Goal: Task Accomplishment & Management: Use online tool/utility

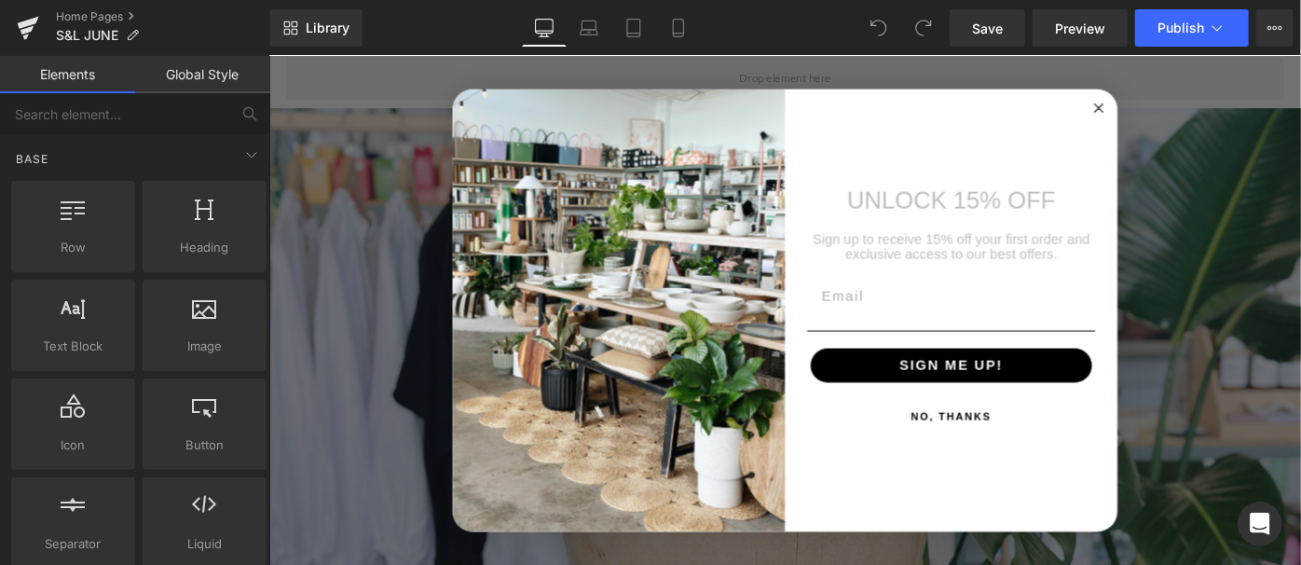
scroll to position [999, 0]
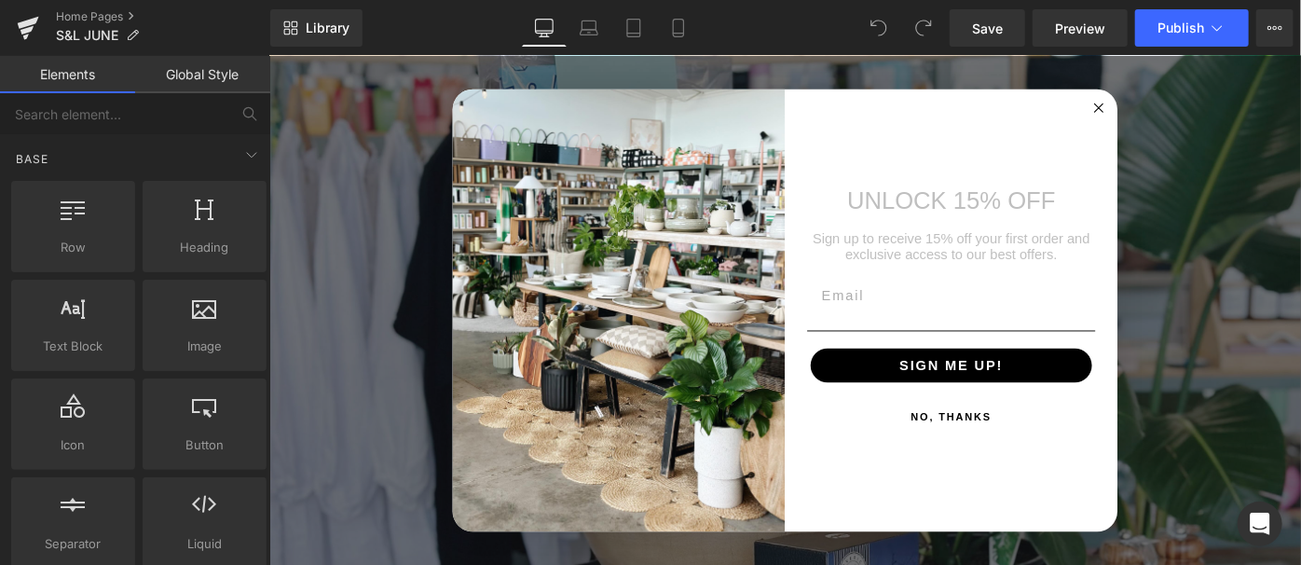
click at [1167, 116] on circle "Close dialog" at bounding box center [1175, 112] width 21 height 21
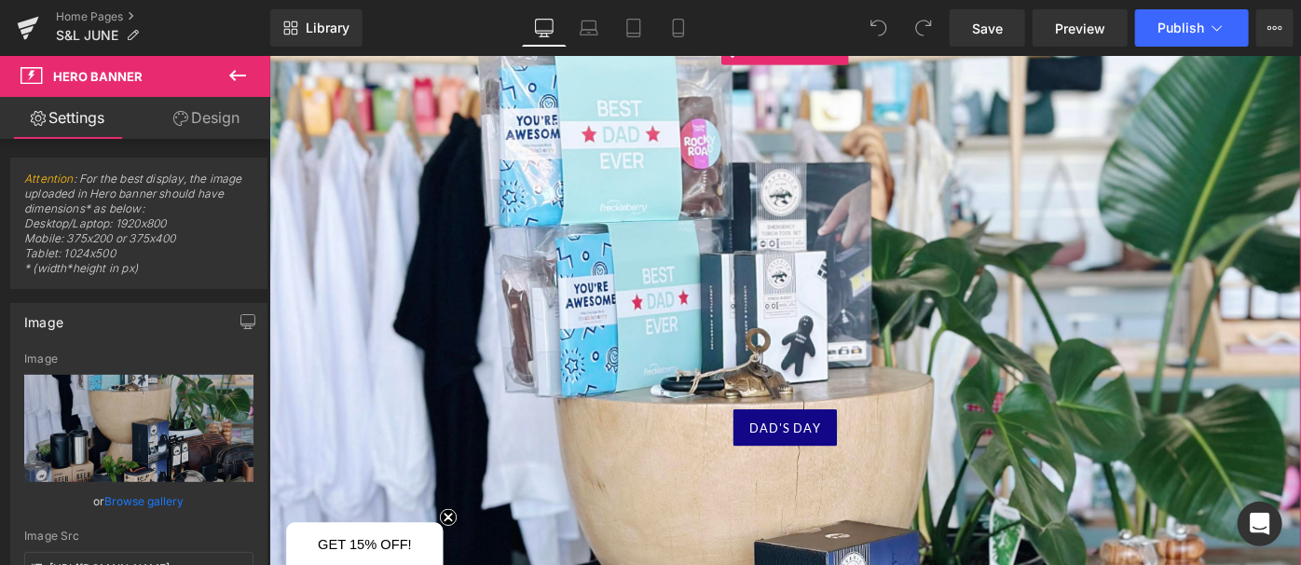
scroll to position [660, 0]
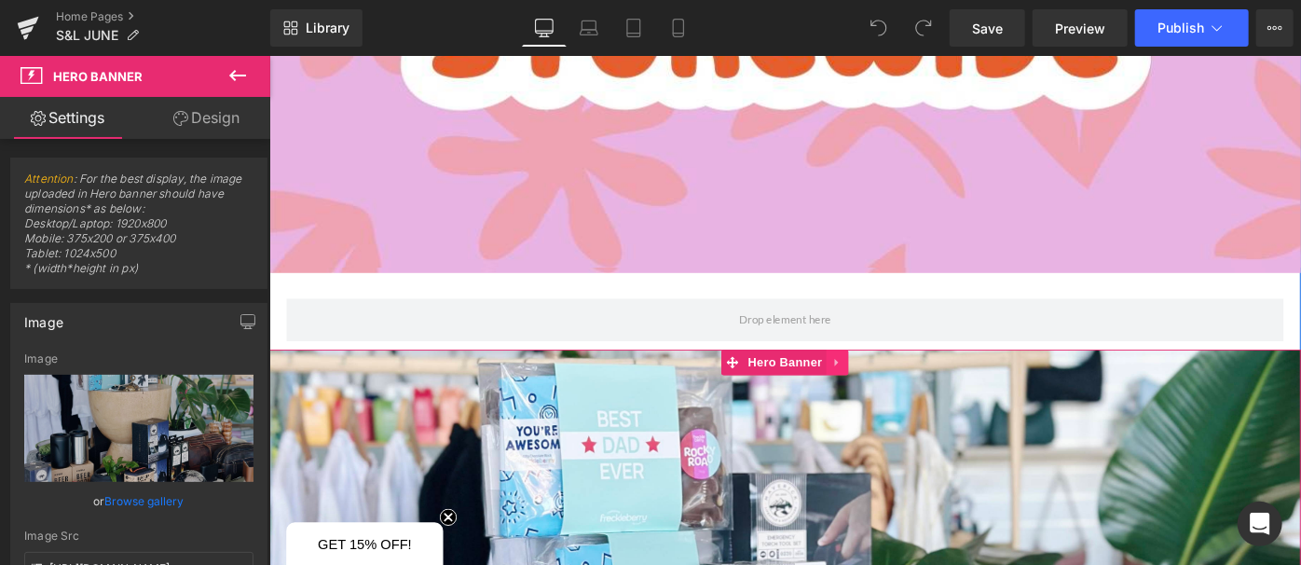
click at [884, 384] on icon at bounding box center [890, 391] width 13 height 14
click at [901, 391] on link at bounding box center [902, 391] width 24 height 28
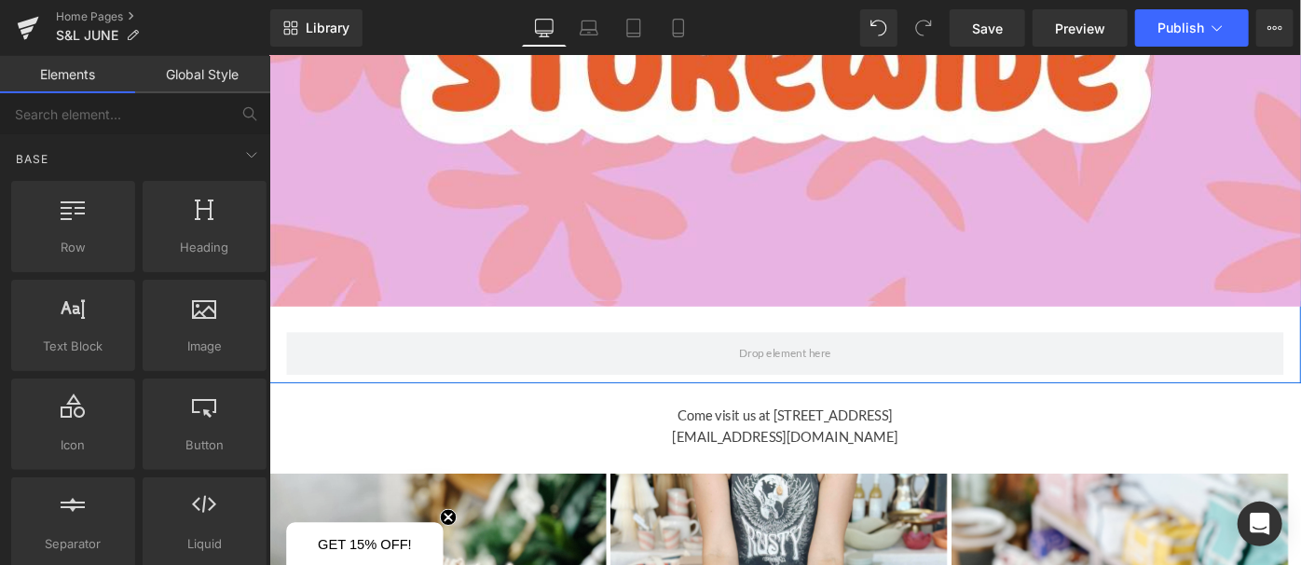
scroll to position [490, 0]
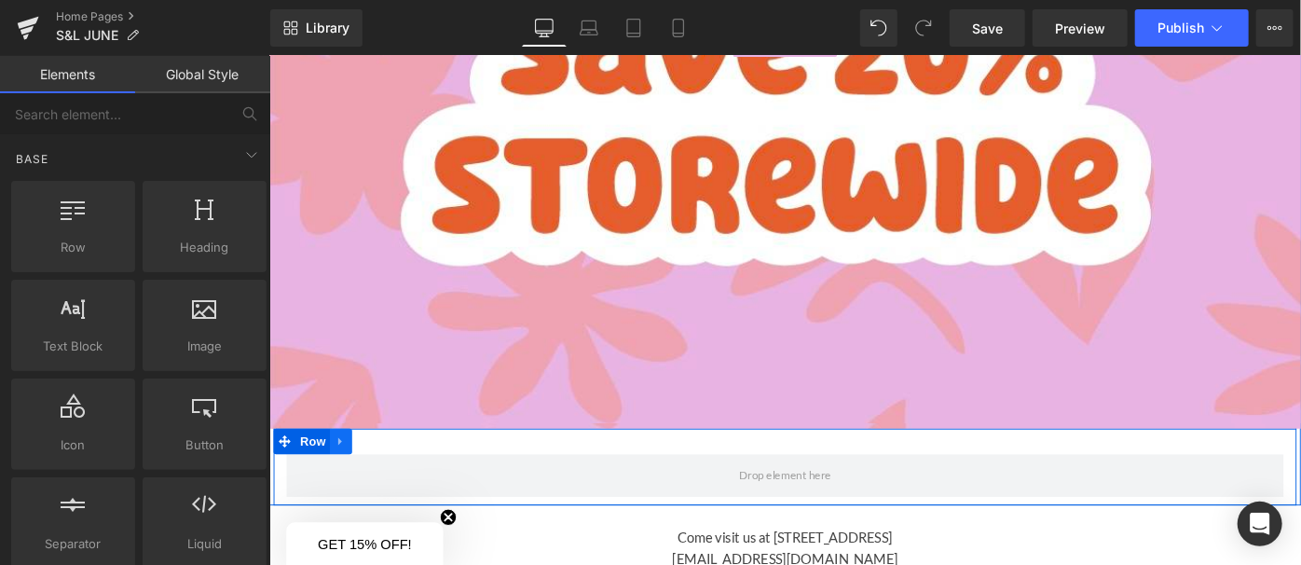
click at [344, 477] on icon at bounding box center [346, 477] width 13 height 14
click at [383, 477] on link at bounding box center [395, 476] width 24 height 28
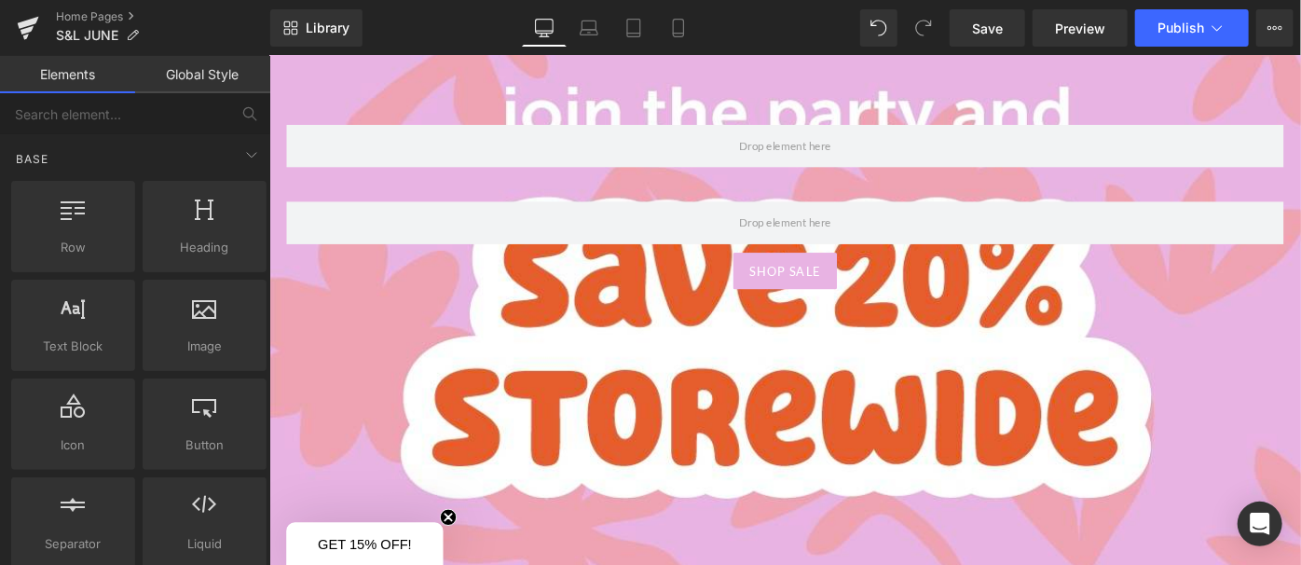
scroll to position [254, 0]
click at [410, 305] on div "SHOP SALE Button" at bounding box center [832, 290] width 1128 height 40
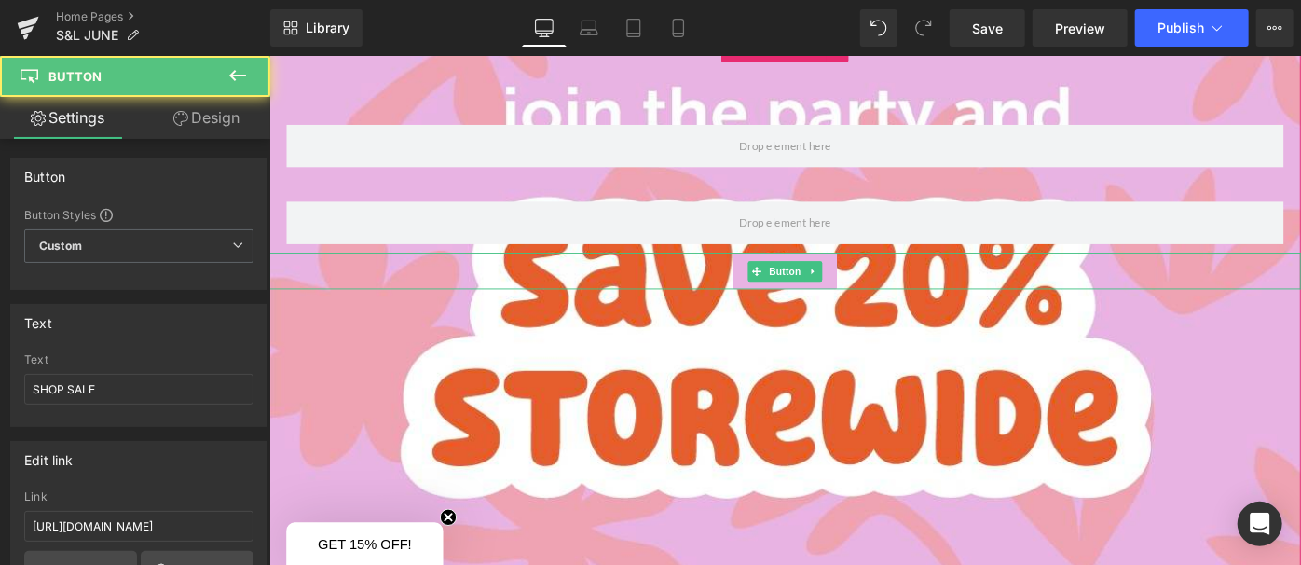
click at [409, 344] on span "Row Row SHOP SALE Button" at bounding box center [832, 300] width 1128 height 394
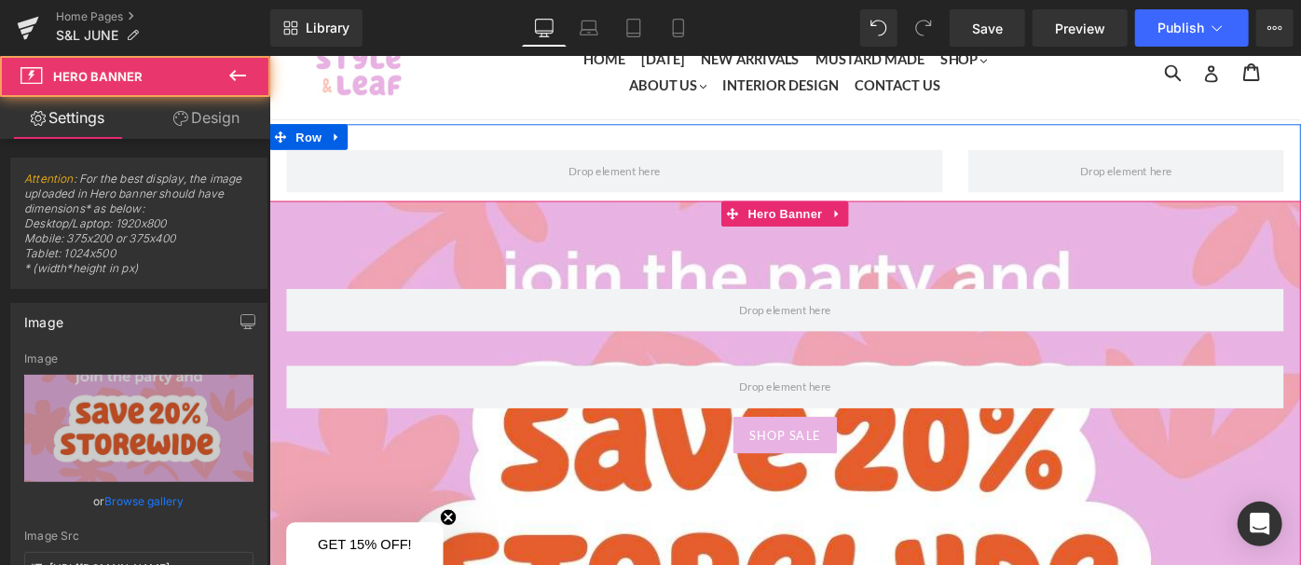
scroll to position [0, 0]
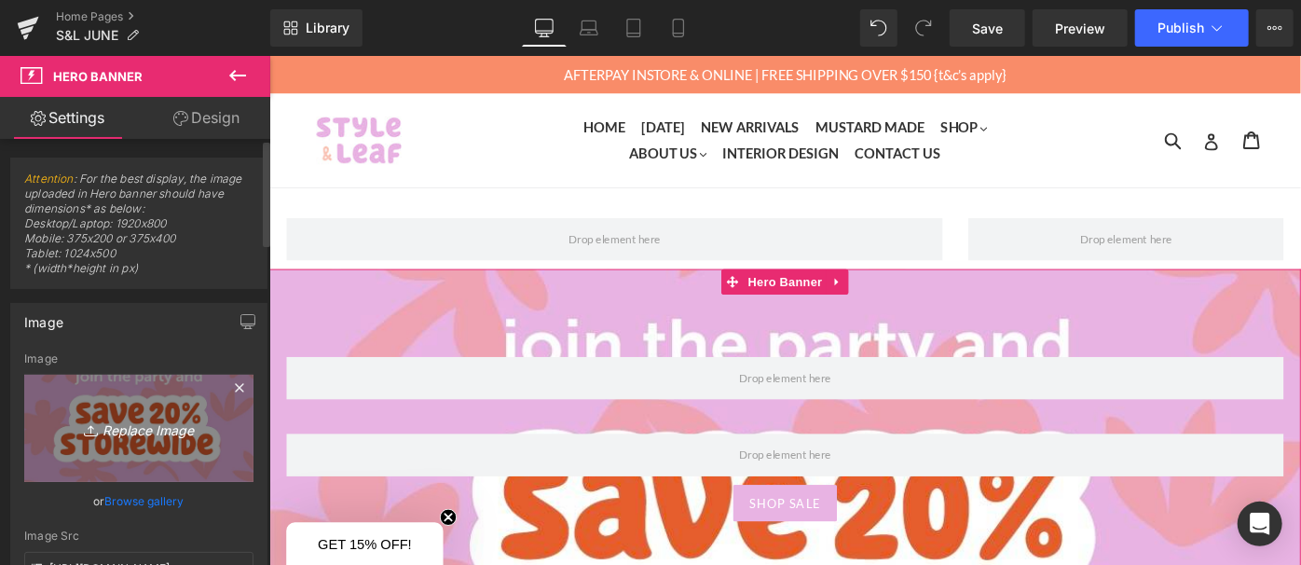
click at [169, 435] on icon "Replace Image" at bounding box center [138, 428] width 149 height 23
